Goal: Contribute content

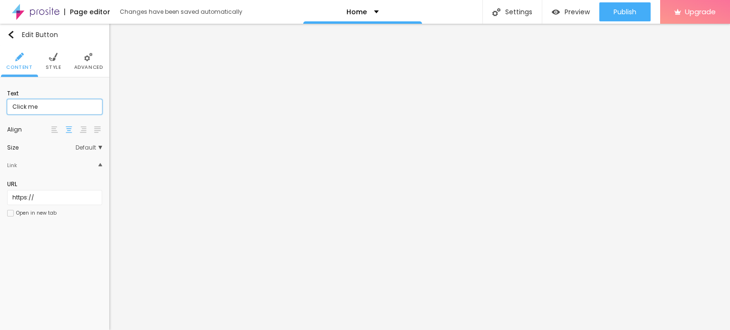
click at [42, 106] on input "Click me" at bounding box center [54, 106] width 95 height 15
paste input "WhatsApp :- ☎️ [PHONE_NUMBER]"
type input "WhatsApp :- ☎️ [PHONE_NUMBER]"
click at [42, 195] on input "https://" at bounding box center [54, 197] width 95 height 15
paste input "[DOMAIN_NAME][URL]"
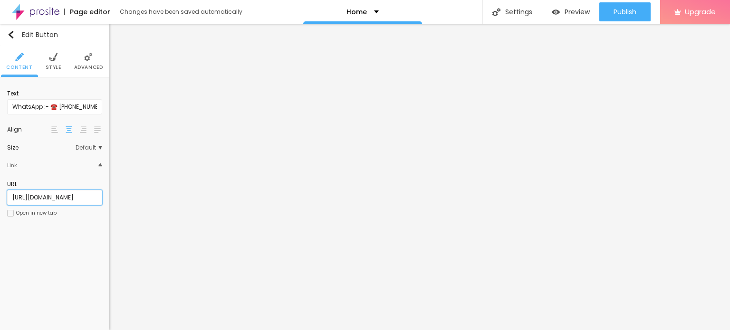
scroll to position [0, 6]
type input "[URL][DOMAIN_NAME]"
click at [10, 210] on div at bounding box center [10, 213] width 7 height 7
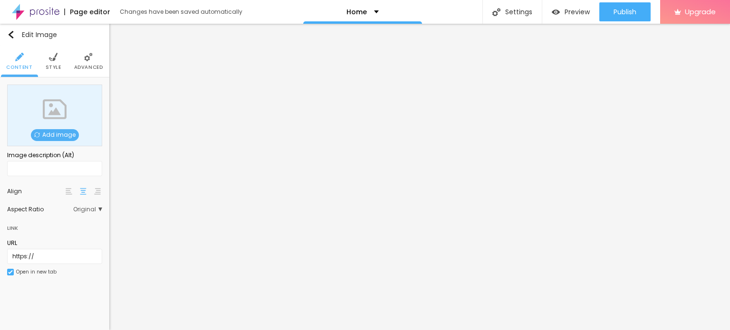
click at [54, 137] on span "Add image" at bounding box center [55, 135] width 48 height 12
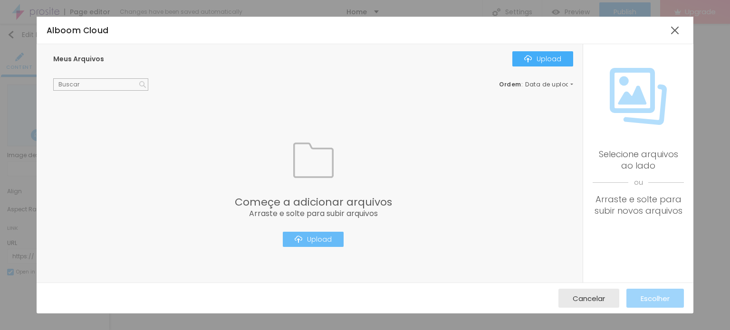
click at [318, 236] on div "Upload" at bounding box center [313, 240] width 37 height 8
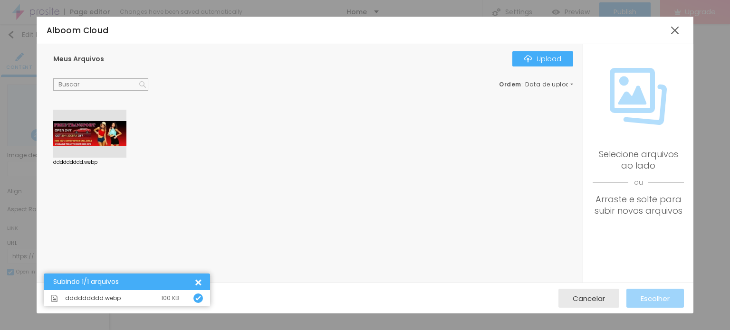
click at [87, 147] on div at bounding box center [89, 134] width 73 height 48
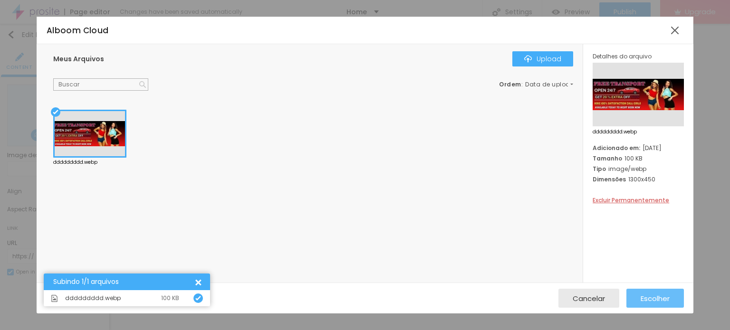
click at [639, 298] on button "Escolher" at bounding box center [654, 298] width 57 height 19
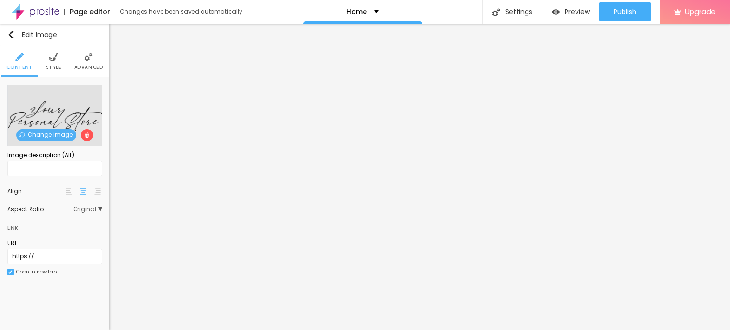
click at [42, 137] on span "Change image" at bounding box center [46, 135] width 60 height 12
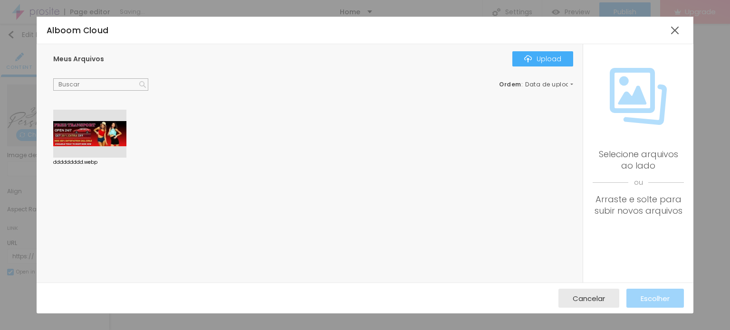
click at [76, 130] on div at bounding box center [89, 134] width 73 height 48
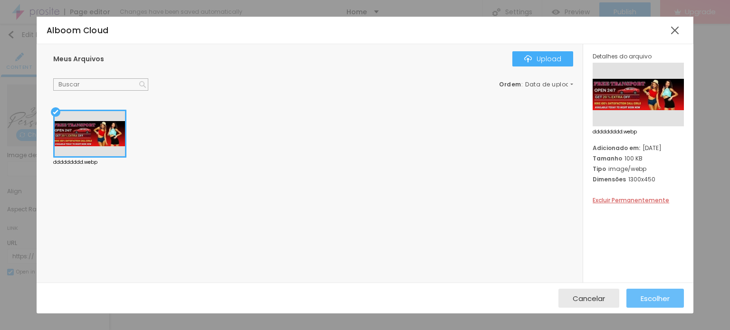
click at [664, 302] on span "Escolher" at bounding box center [654, 299] width 29 height 8
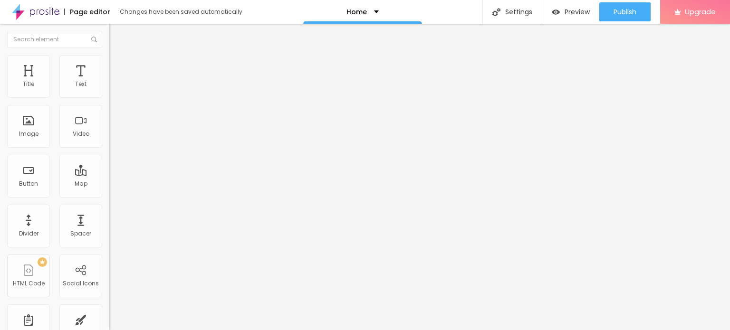
click at [39, 11] on img at bounding box center [36, 12] width 48 height 24
